Goal: Task Accomplishment & Management: Use online tool/utility

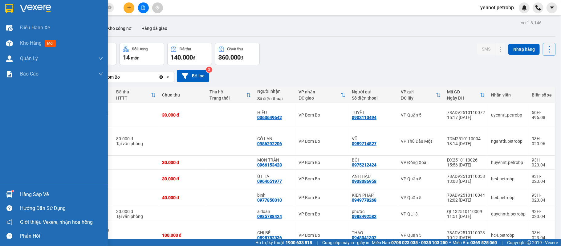
click at [13, 197] on div at bounding box center [9, 194] width 11 height 11
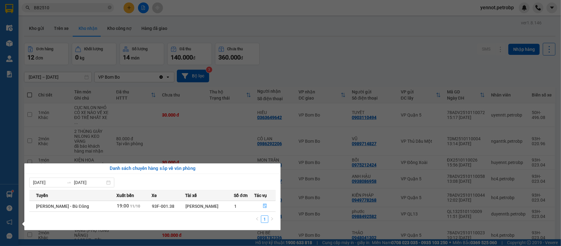
click at [7, 166] on div "Điều hành xe Kho hàng mới Quản [PERSON_NAME] lý chuyến Quản lý khách hàng Quản …" at bounding box center [9, 123] width 18 height 246
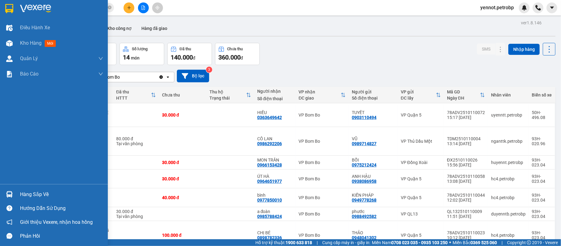
click at [14, 194] on div at bounding box center [9, 194] width 11 height 11
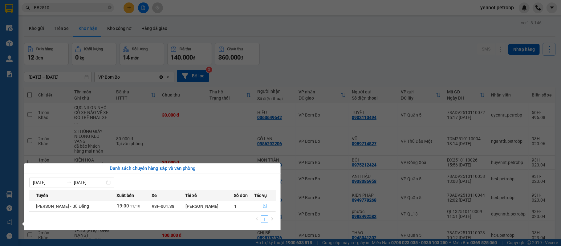
click at [264, 207] on icon "file-done" at bounding box center [265, 206] width 4 height 4
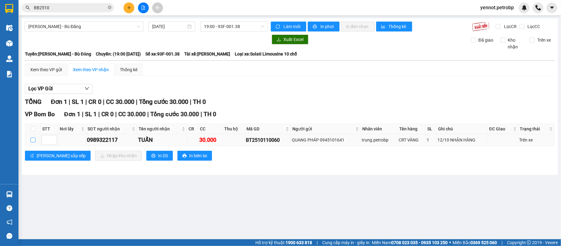
click at [33, 142] on input "checkbox" at bounding box center [33, 139] width 5 height 5
checkbox input "true"
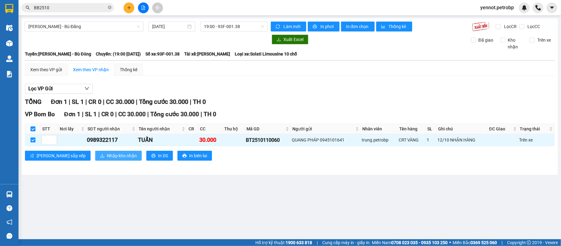
click at [107, 159] on span "Nhập kho nhận" at bounding box center [122, 155] width 30 height 7
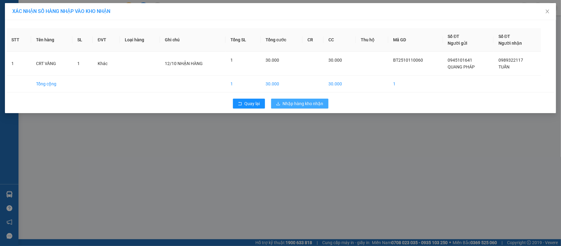
click at [291, 102] on span "Nhập hàng kho nhận" at bounding box center [303, 103] width 41 height 7
